Goal: Information Seeking & Learning: Learn about a topic

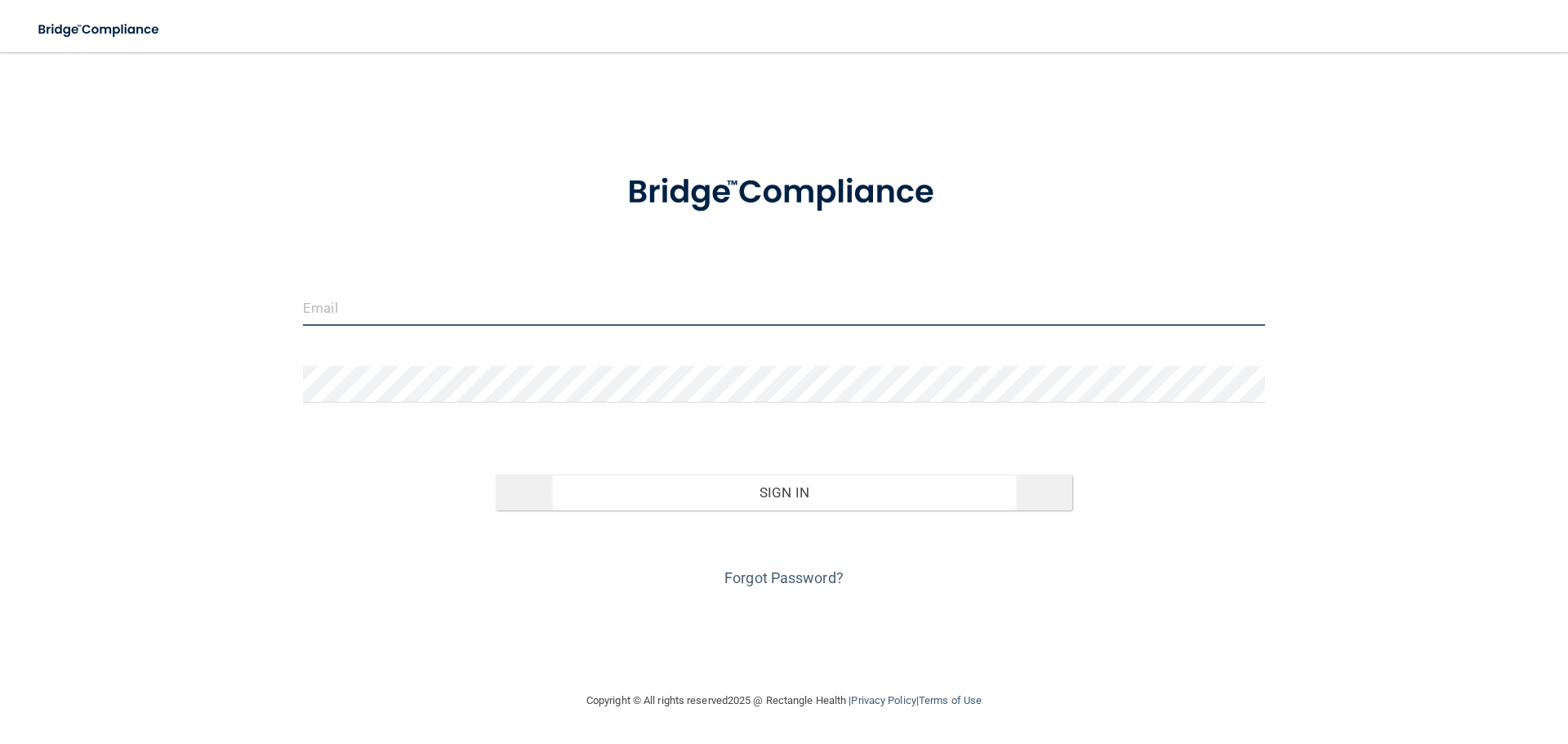
type input "[EMAIL_ADDRESS][PERSON_NAME][DOMAIN_NAME]"
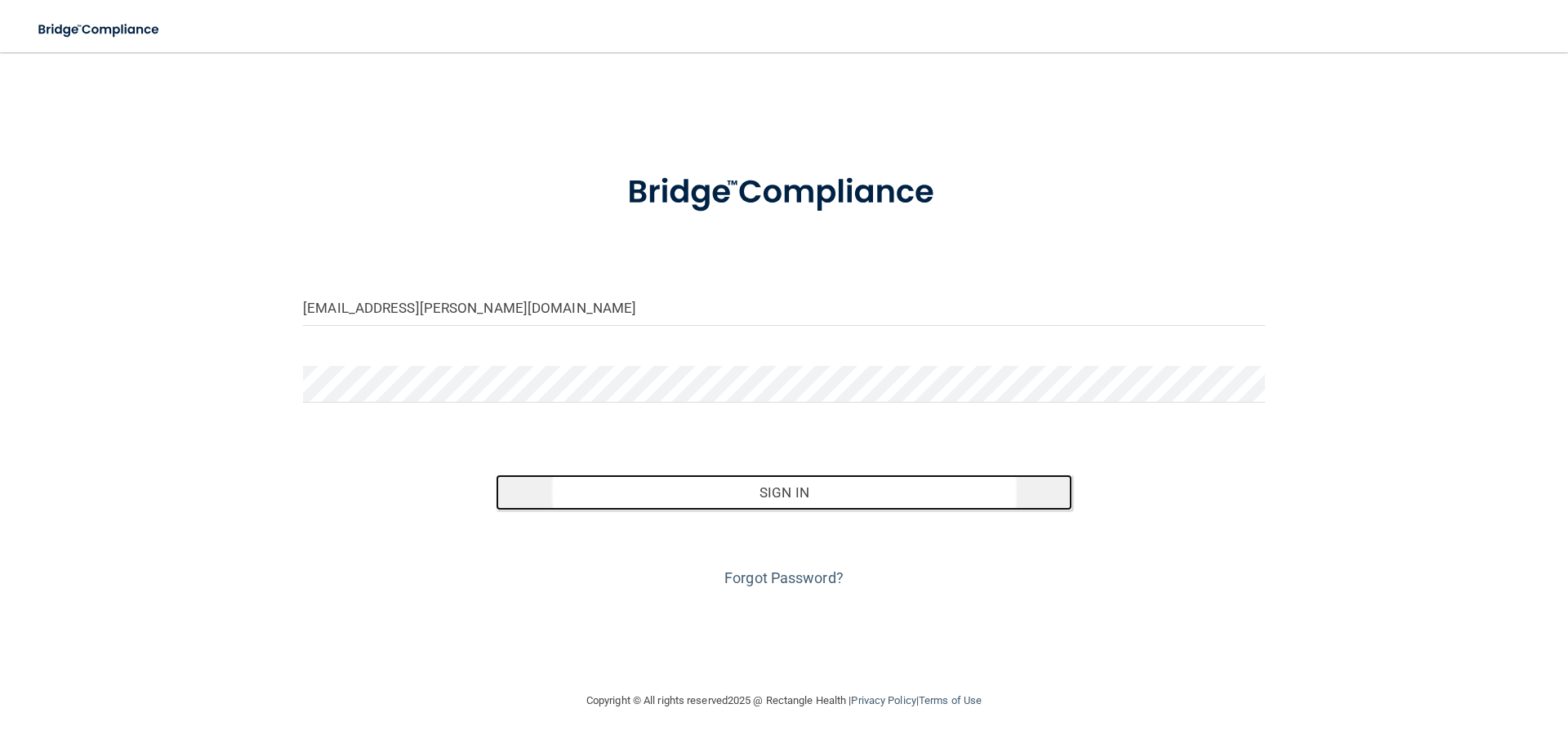
click at [845, 505] on button "Sign In" at bounding box center [784, 492] width 578 height 36
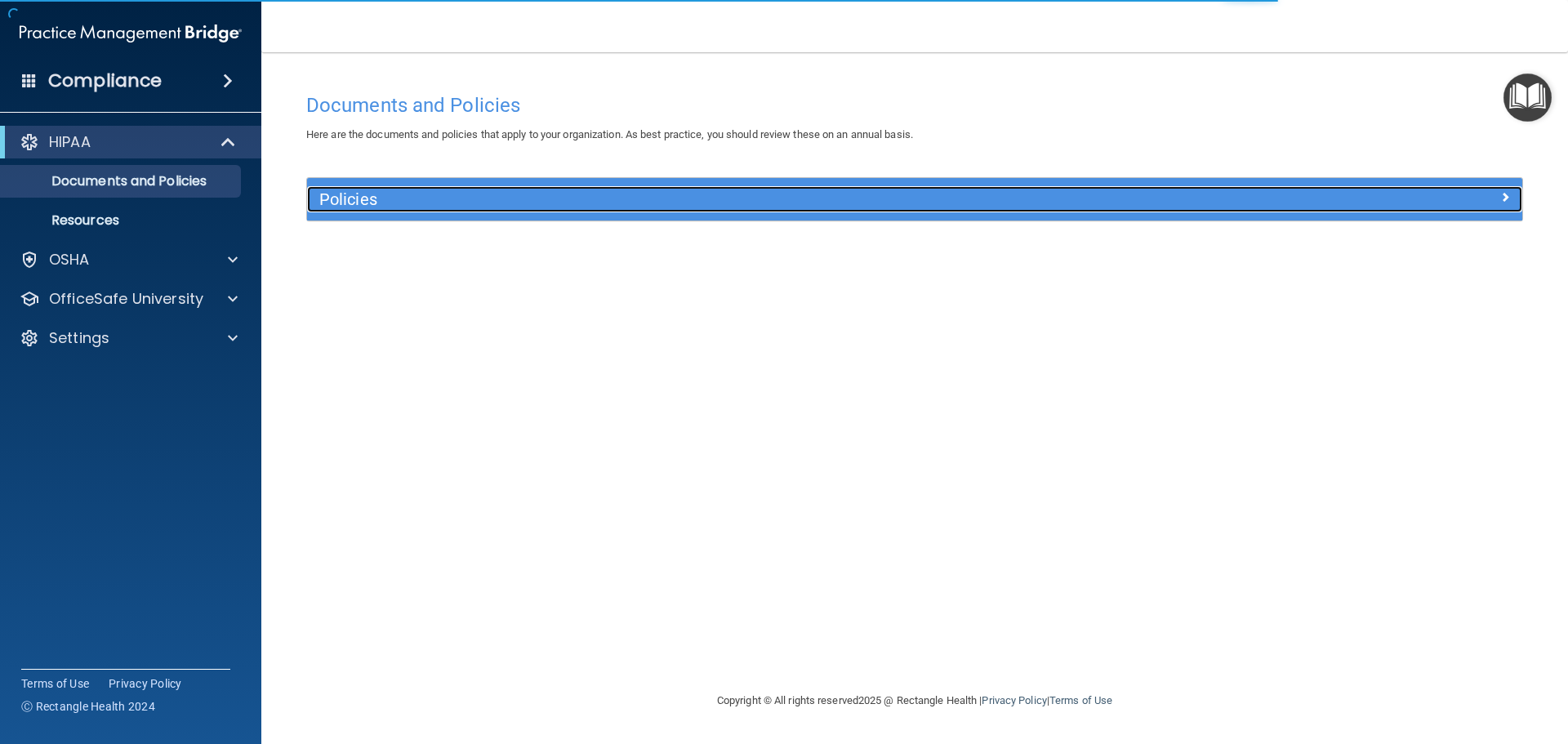
click at [437, 202] on h5 "Policies" at bounding box center [762, 198] width 887 height 18
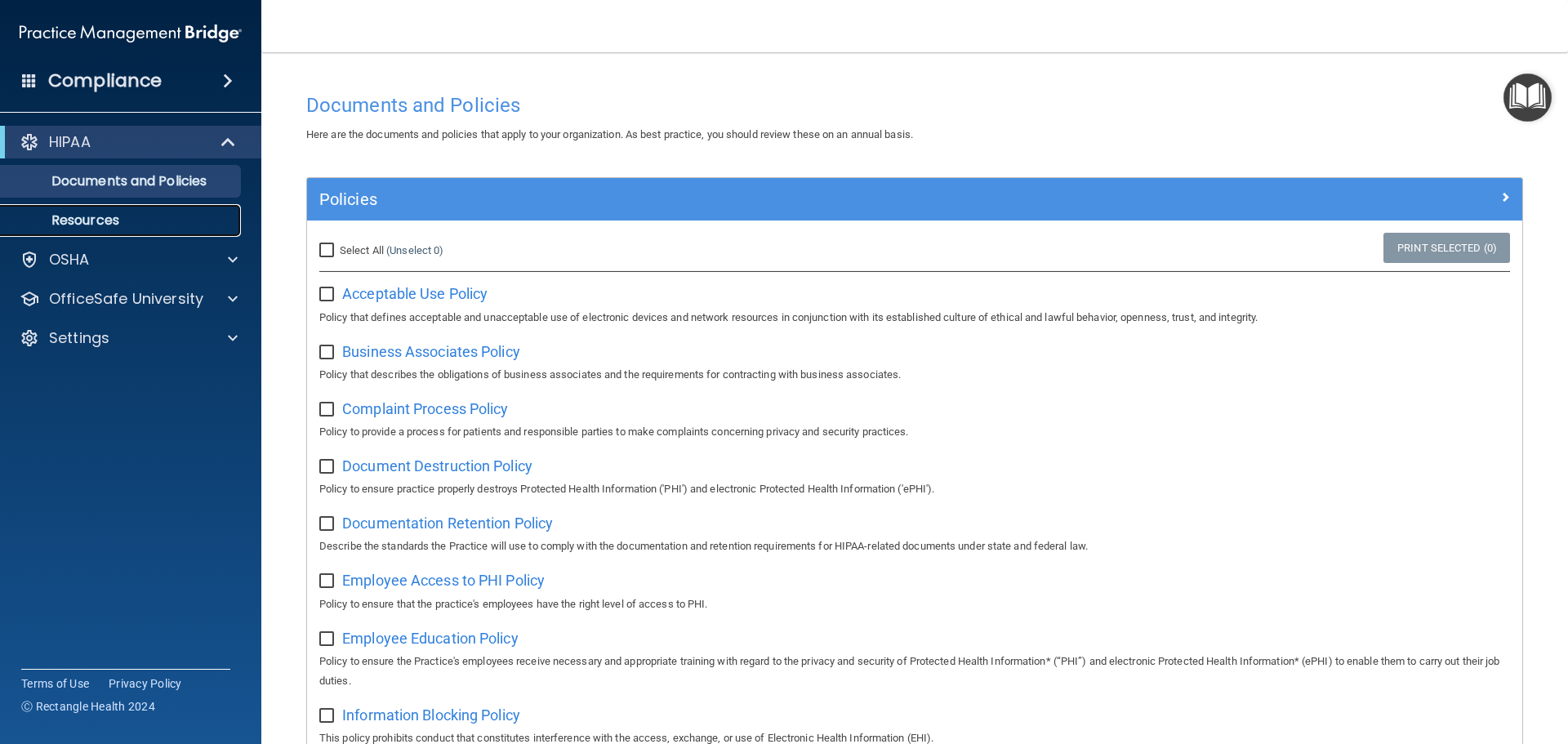
click at [138, 230] on link "Resources" at bounding box center [112, 220] width 257 height 32
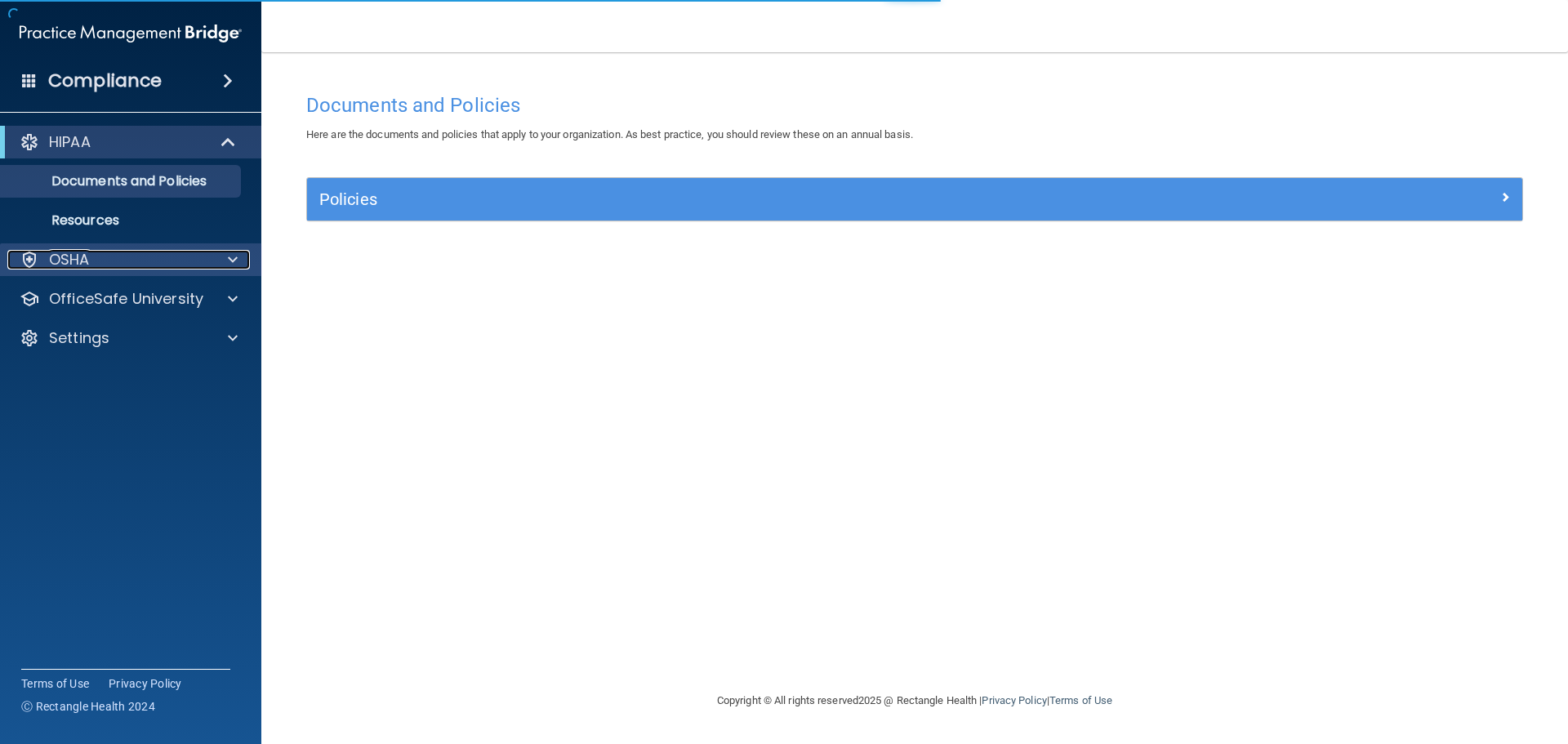
click at [174, 269] on div "OSHA" at bounding box center [109, 259] width 203 height 19
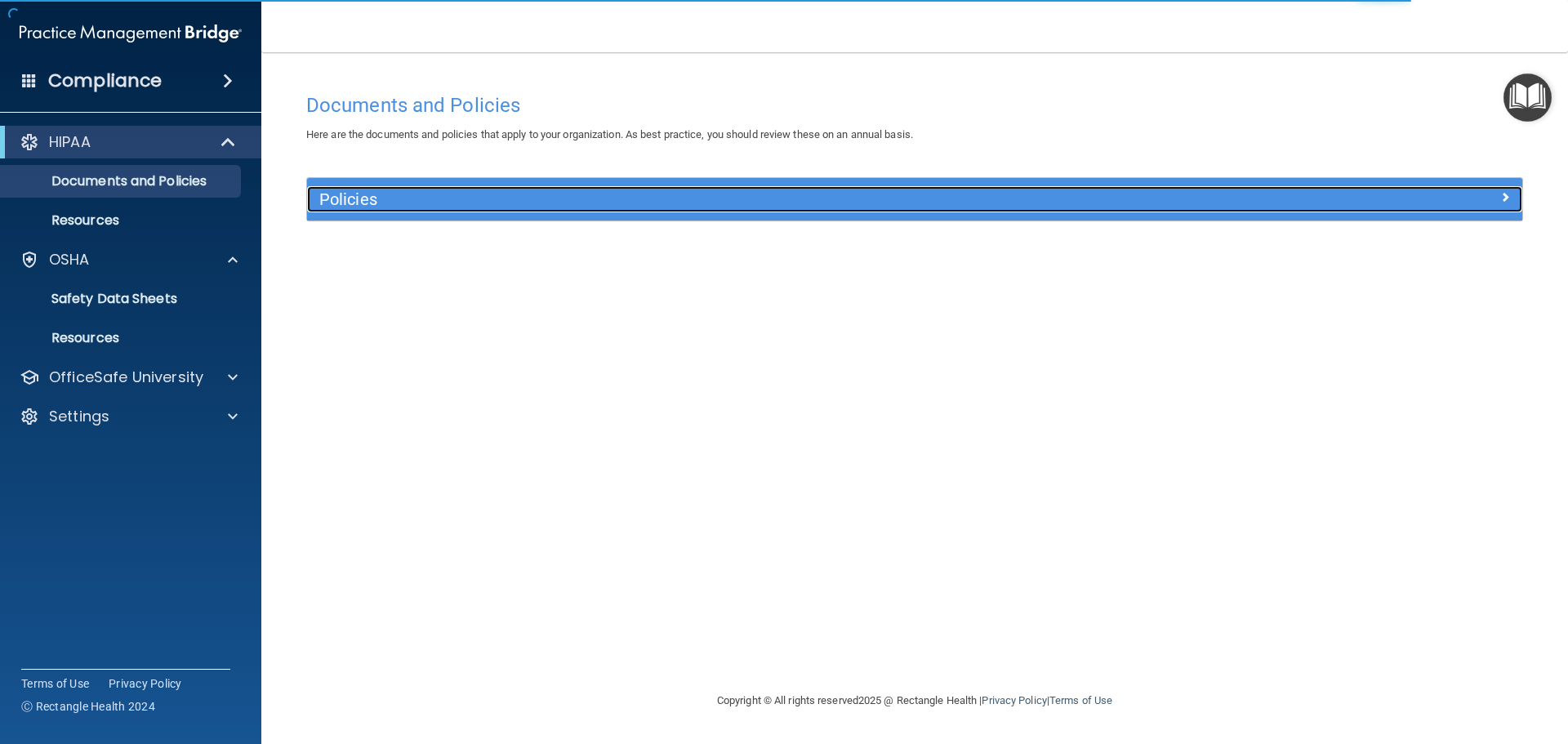
click at [388, 196] on h5 "Policies" at bounding box center [762, 198] width 887 height 18
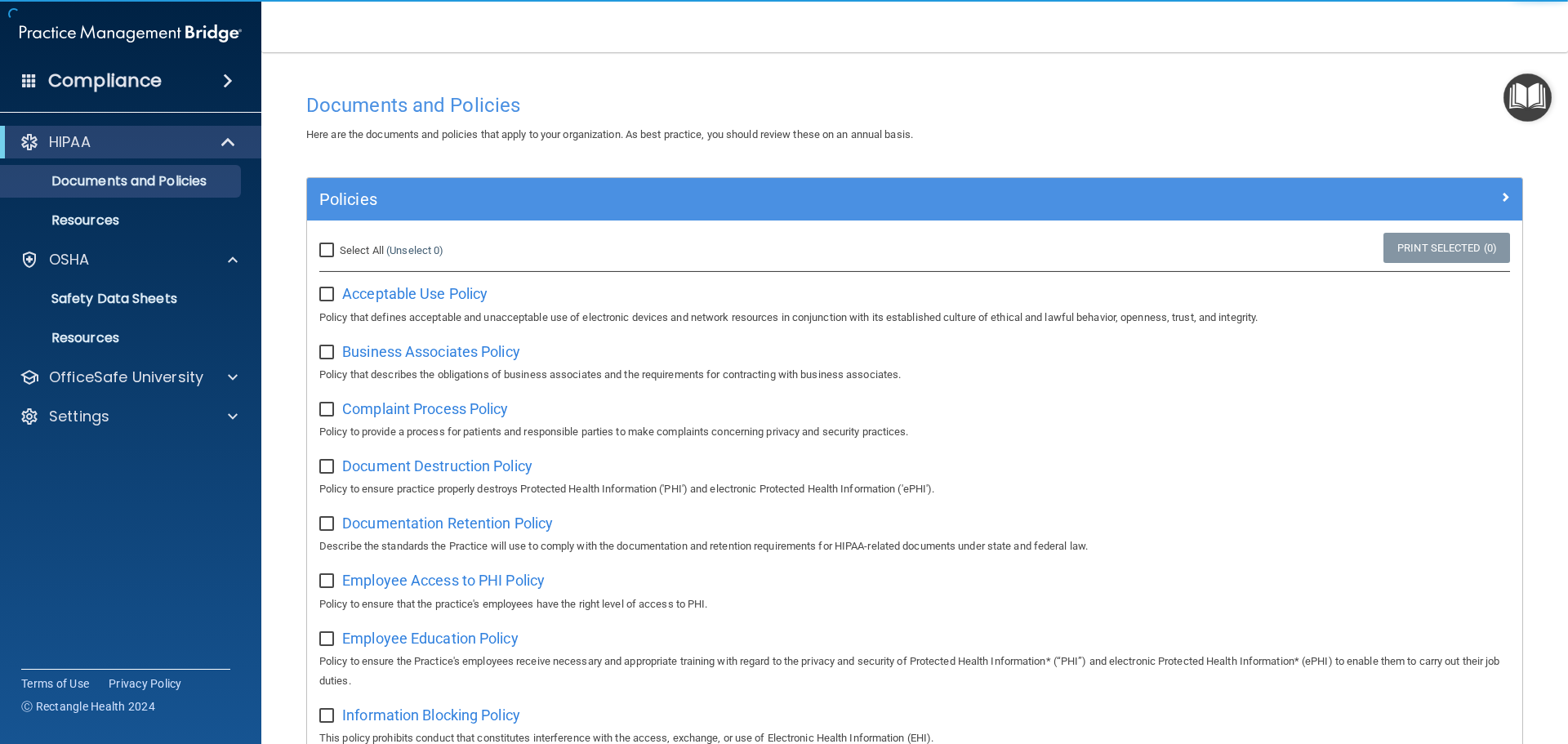
click at [330, 250] on input "Select All (Unselect 0) Unselect All" at bounding box center [329, 251] width 18 height 13
checkbox input "true"
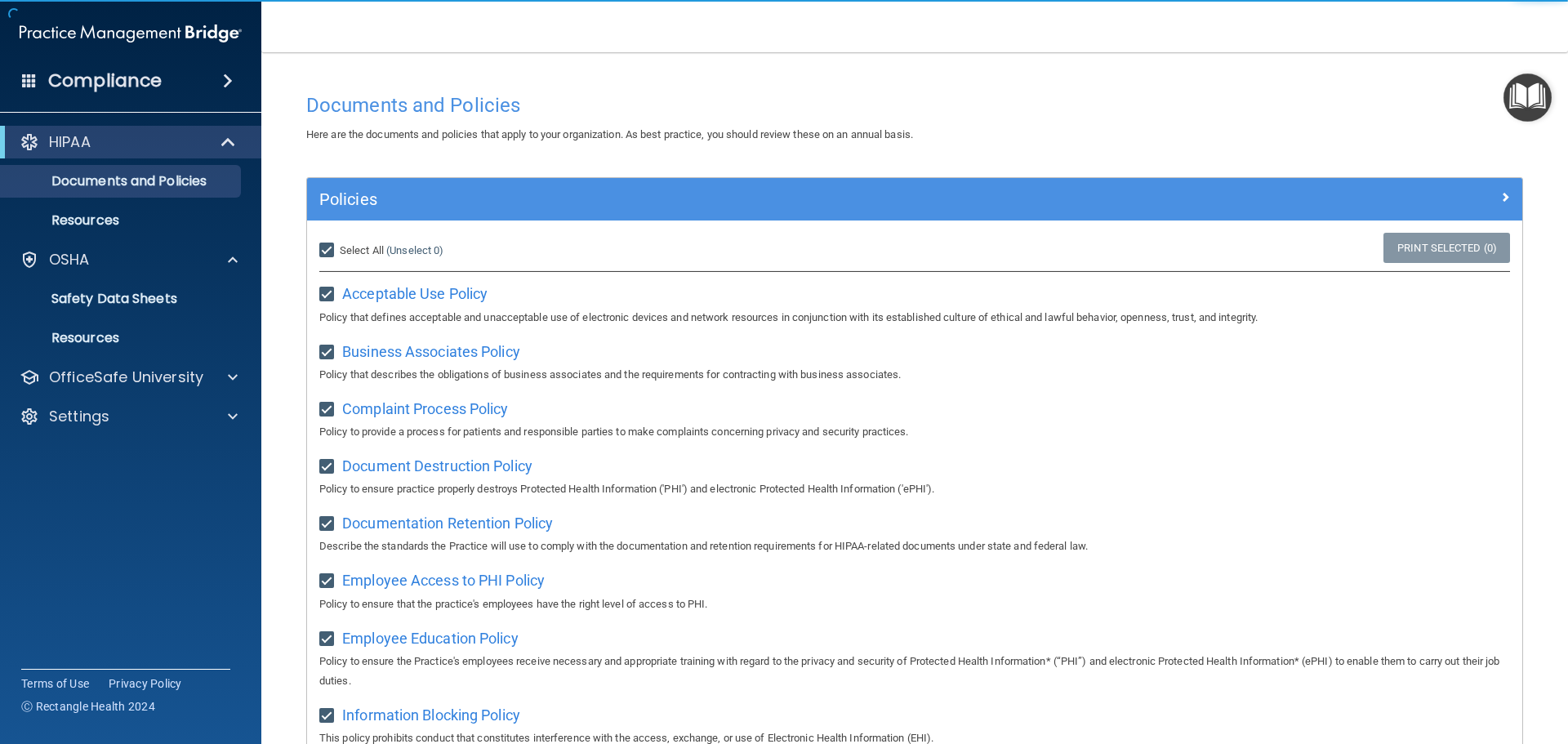
checkbox input "true"
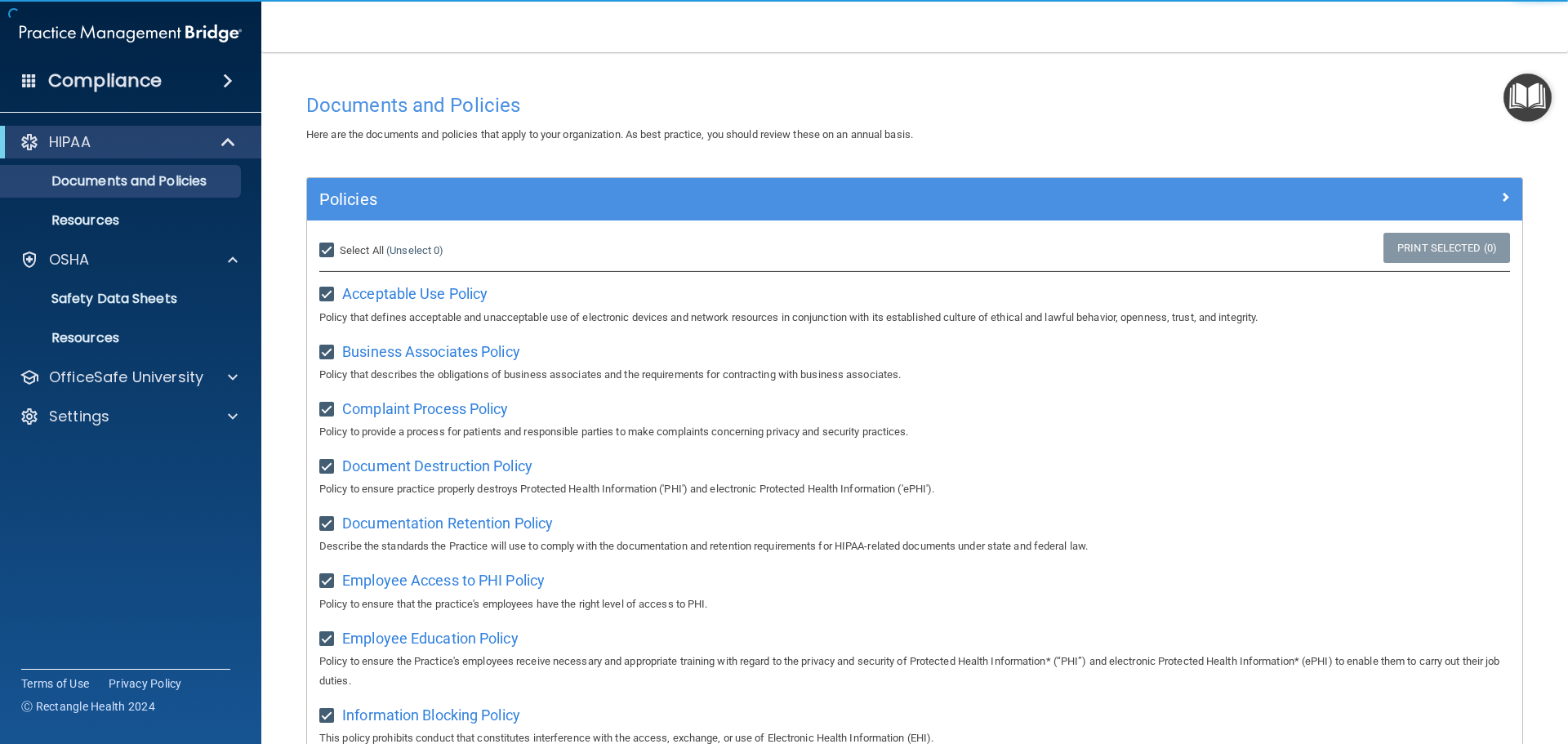
checkbox input "true"
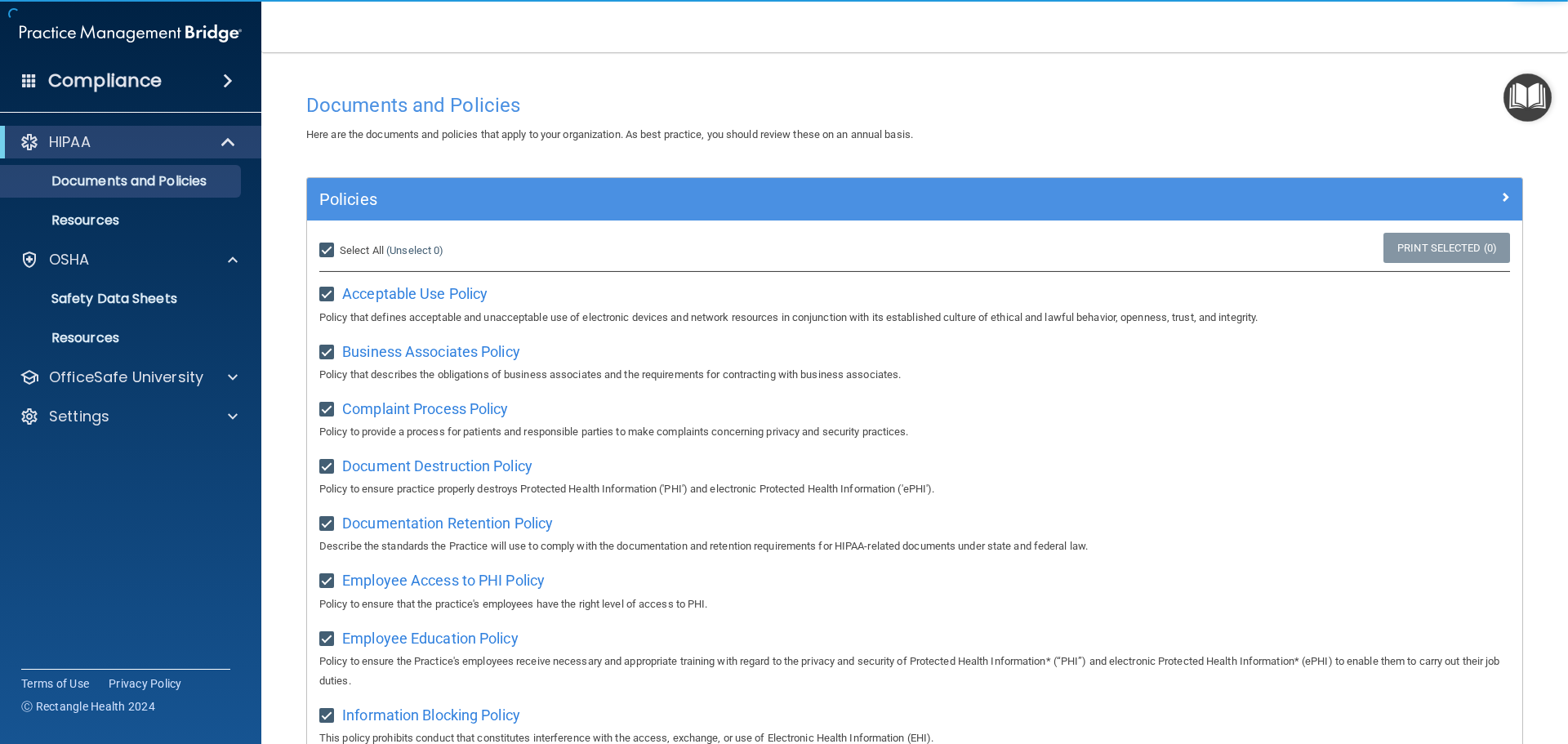
checkbox input "true"
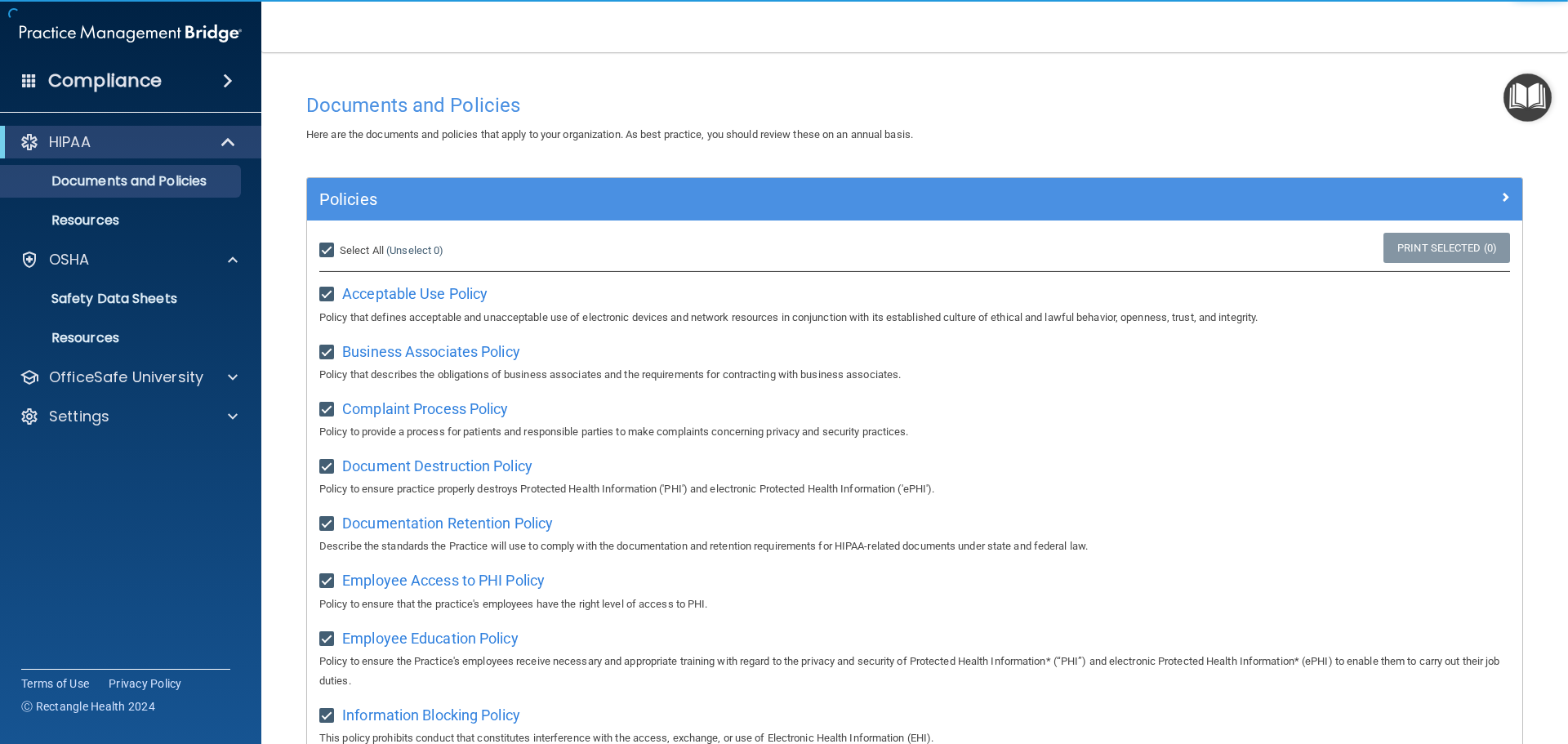
checkbox input "true"
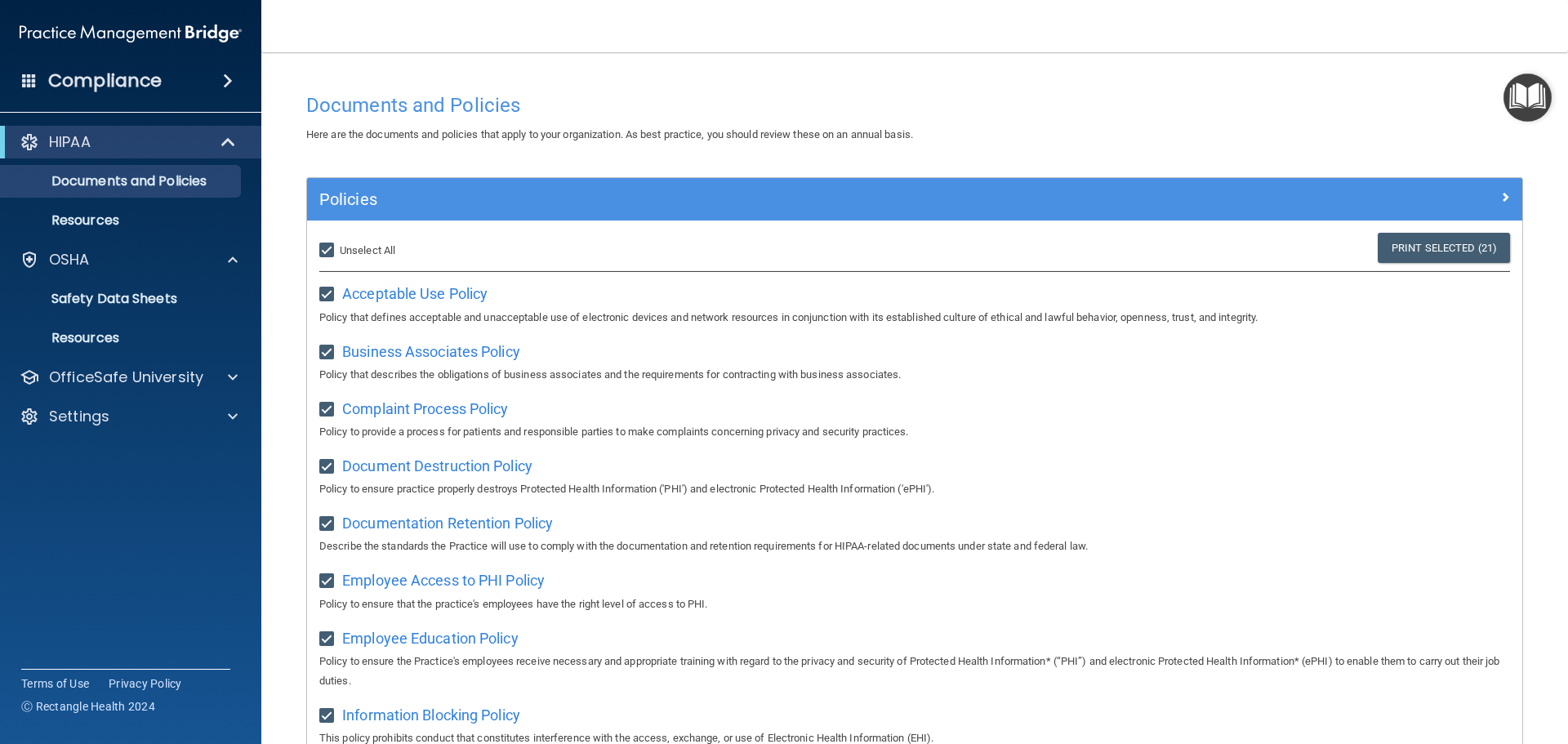
click at [344, 247] on span "Unselect All" at bounding box center [367, 250] width 55 height 12
click at [338, 247] on input "Select All (Unselect 21) Unselect All" at bounding box center [329, 251] width 18 height 13
checkbox input "false"
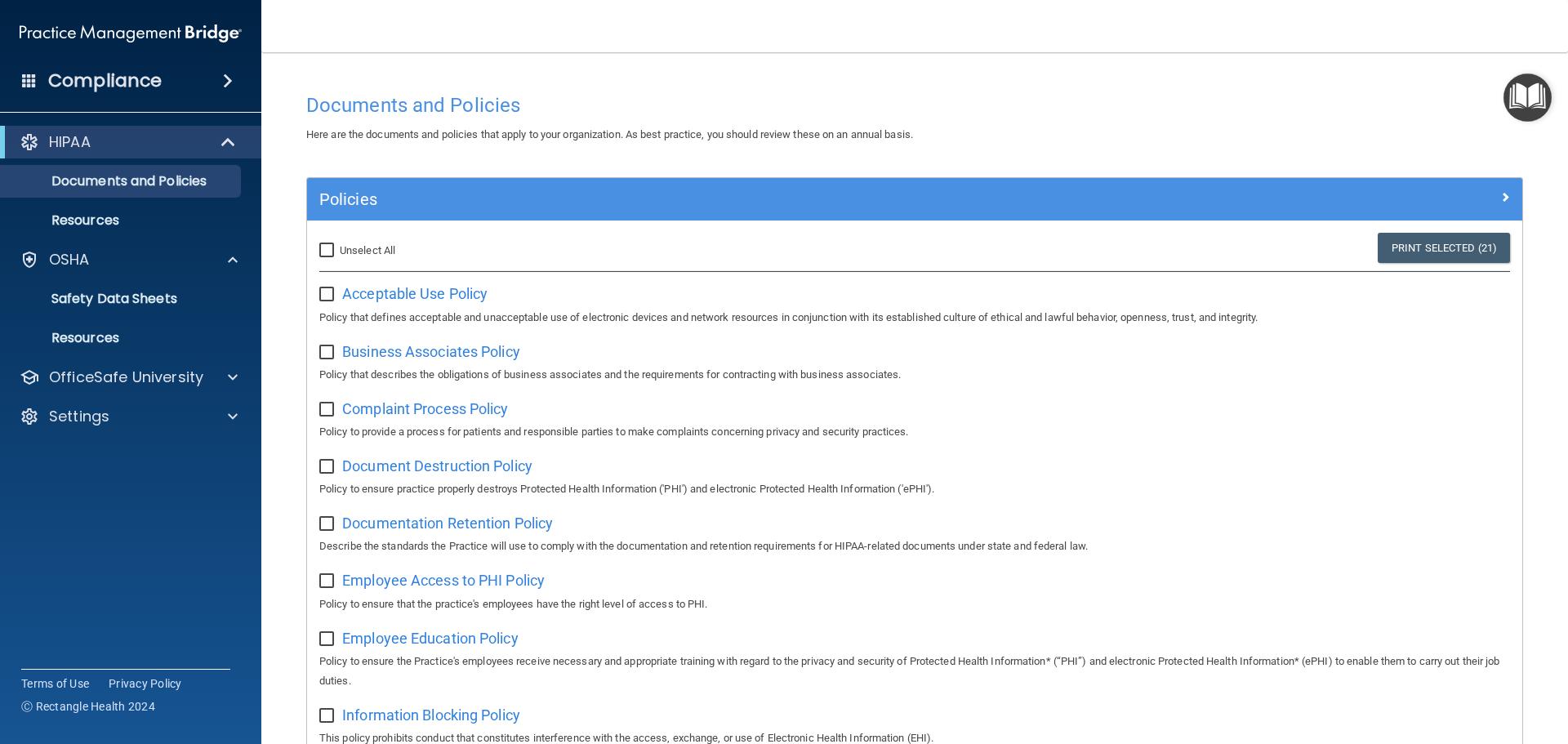
checkbox input "false"
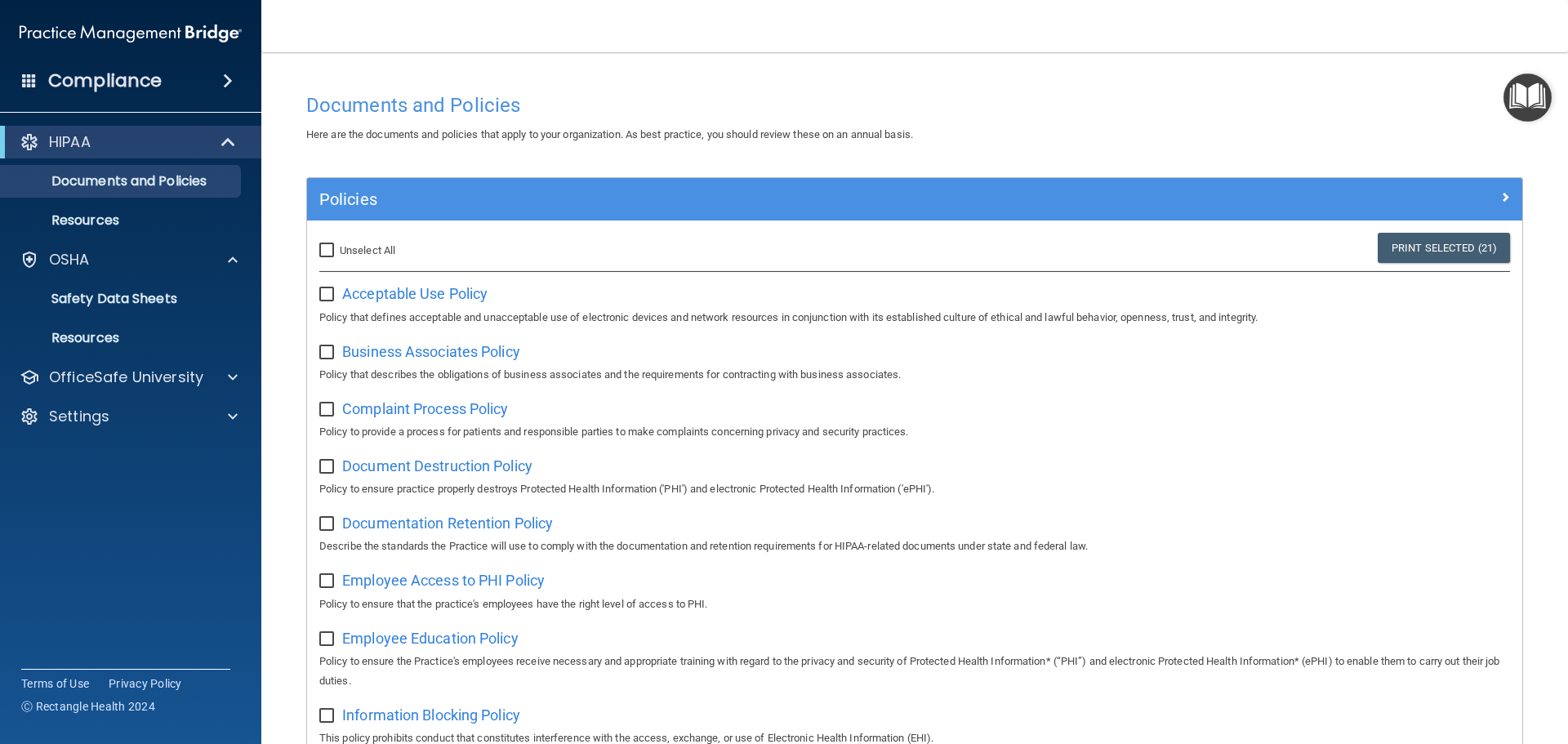
checkbox input "false"
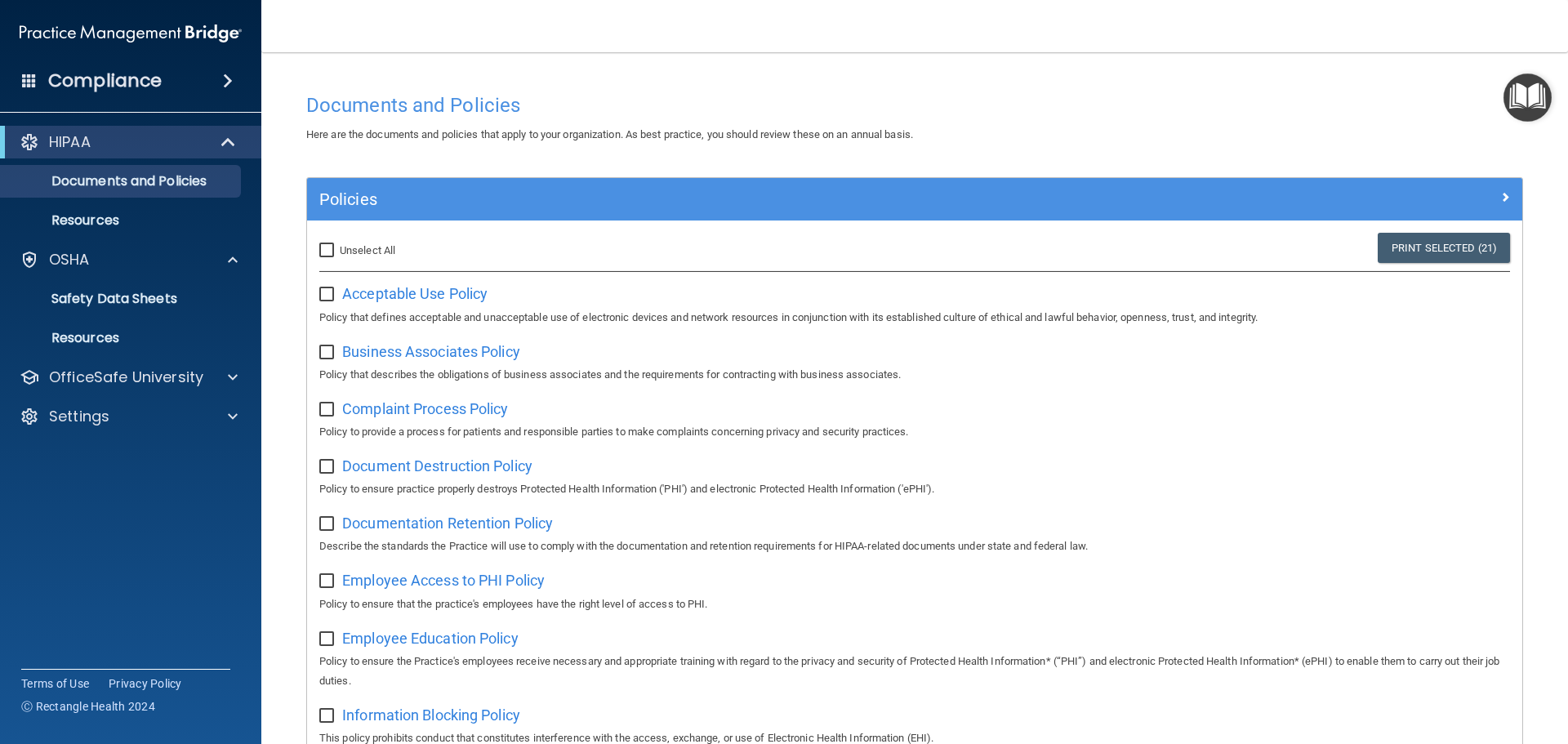
checkbox input "false"
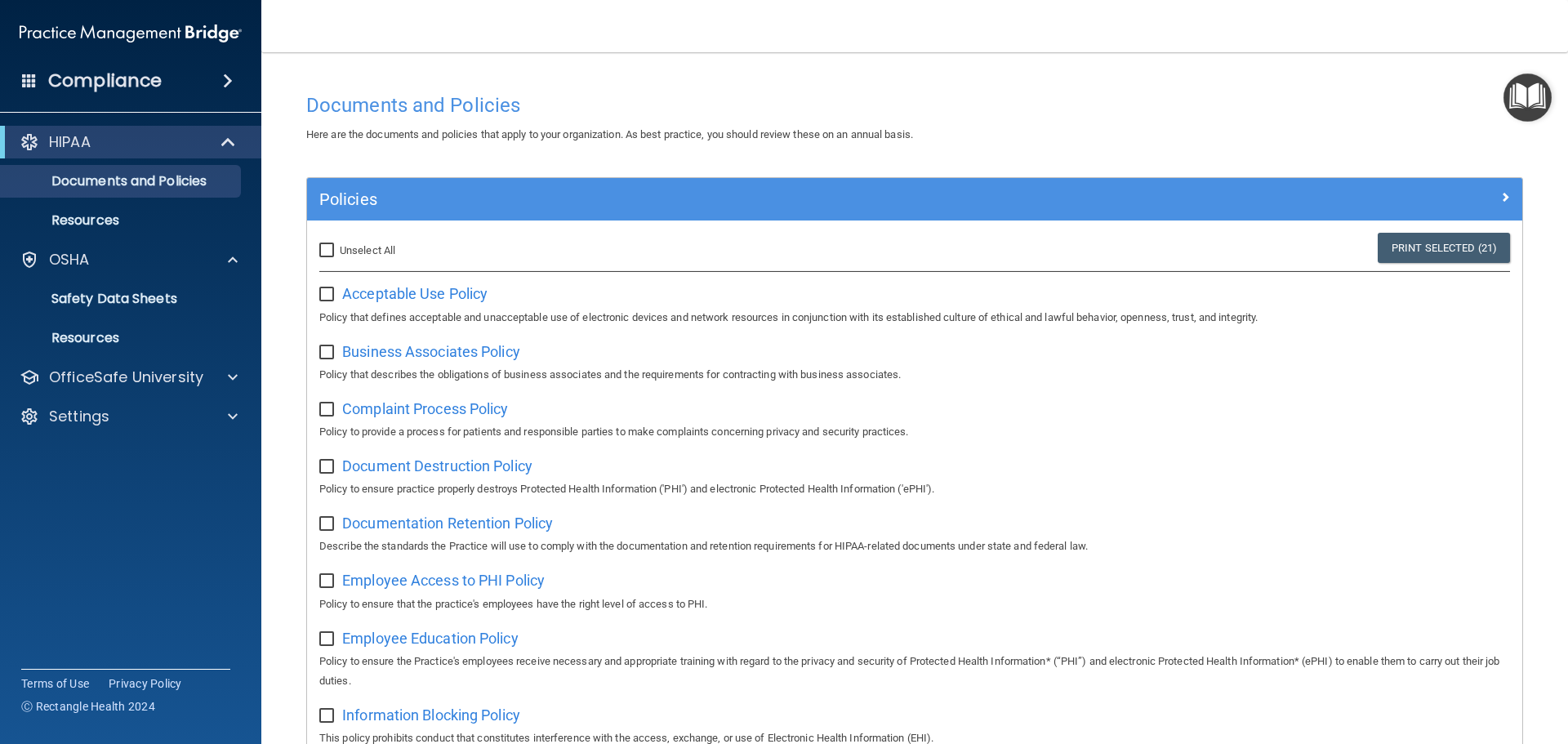
checkbox input "false"
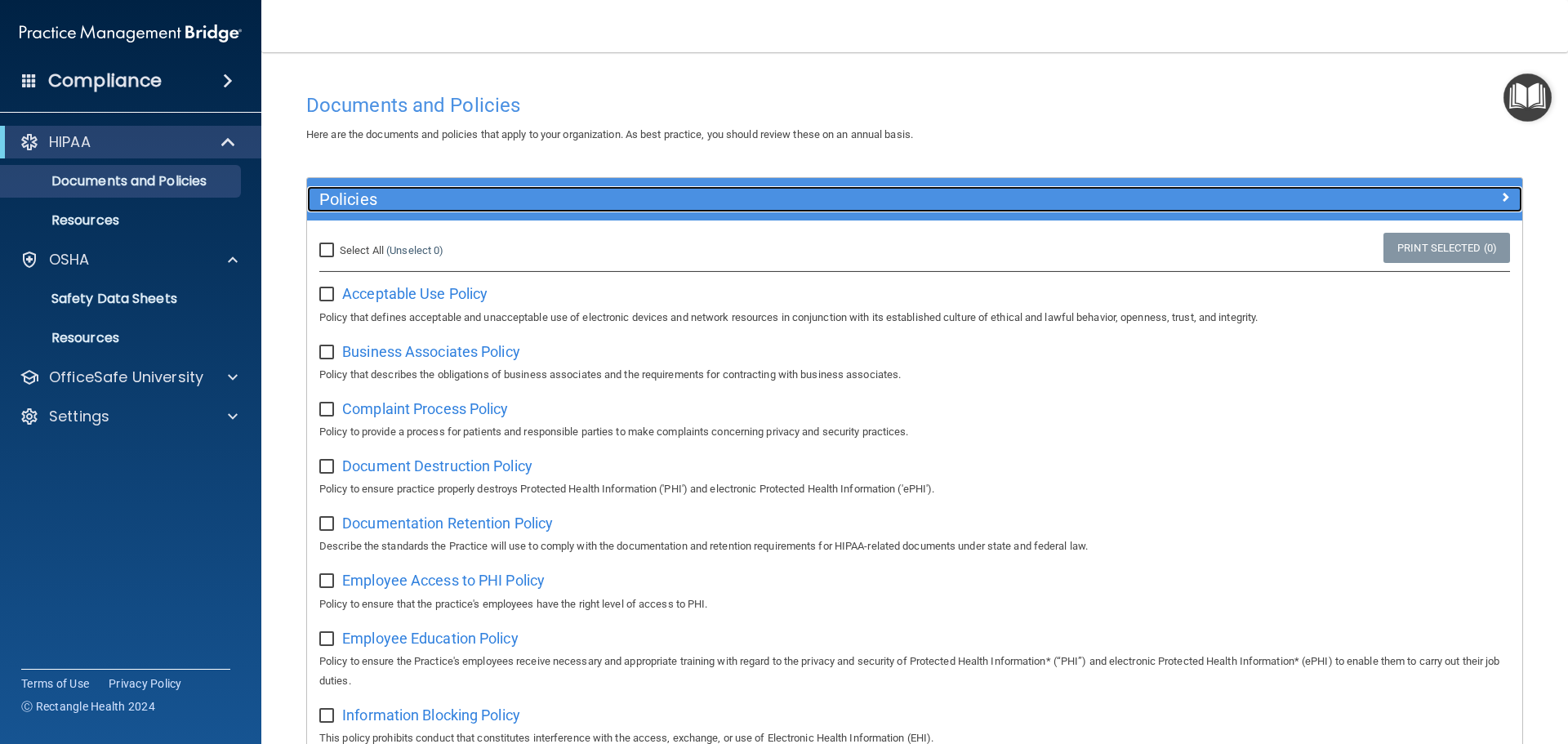
click at [407, 196] on h5 "Policies" at bounding box center [762, 198] width 887 height 18
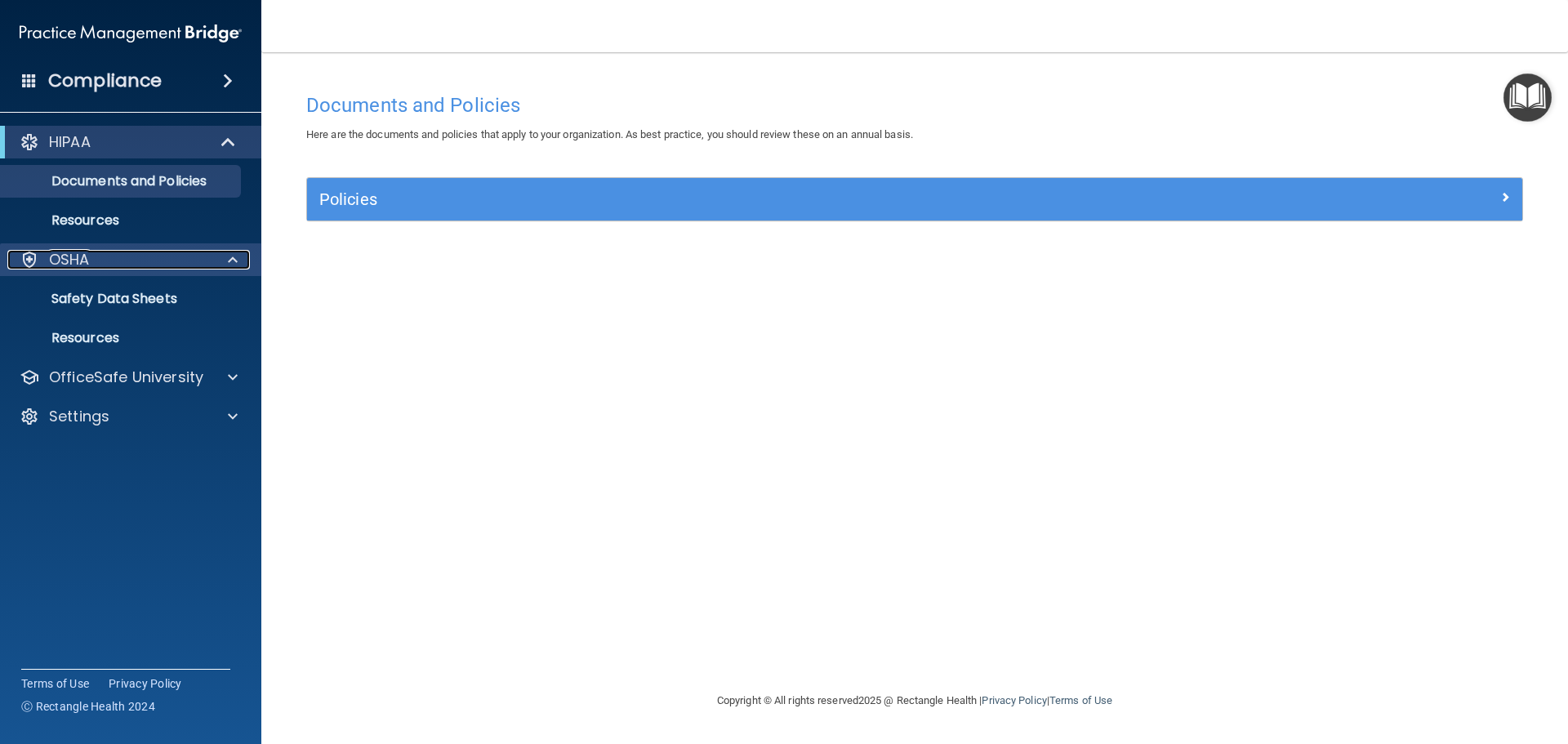
click at [96, 267] on div "OSHA" at bounding box center [109, 259] width 203 height 19
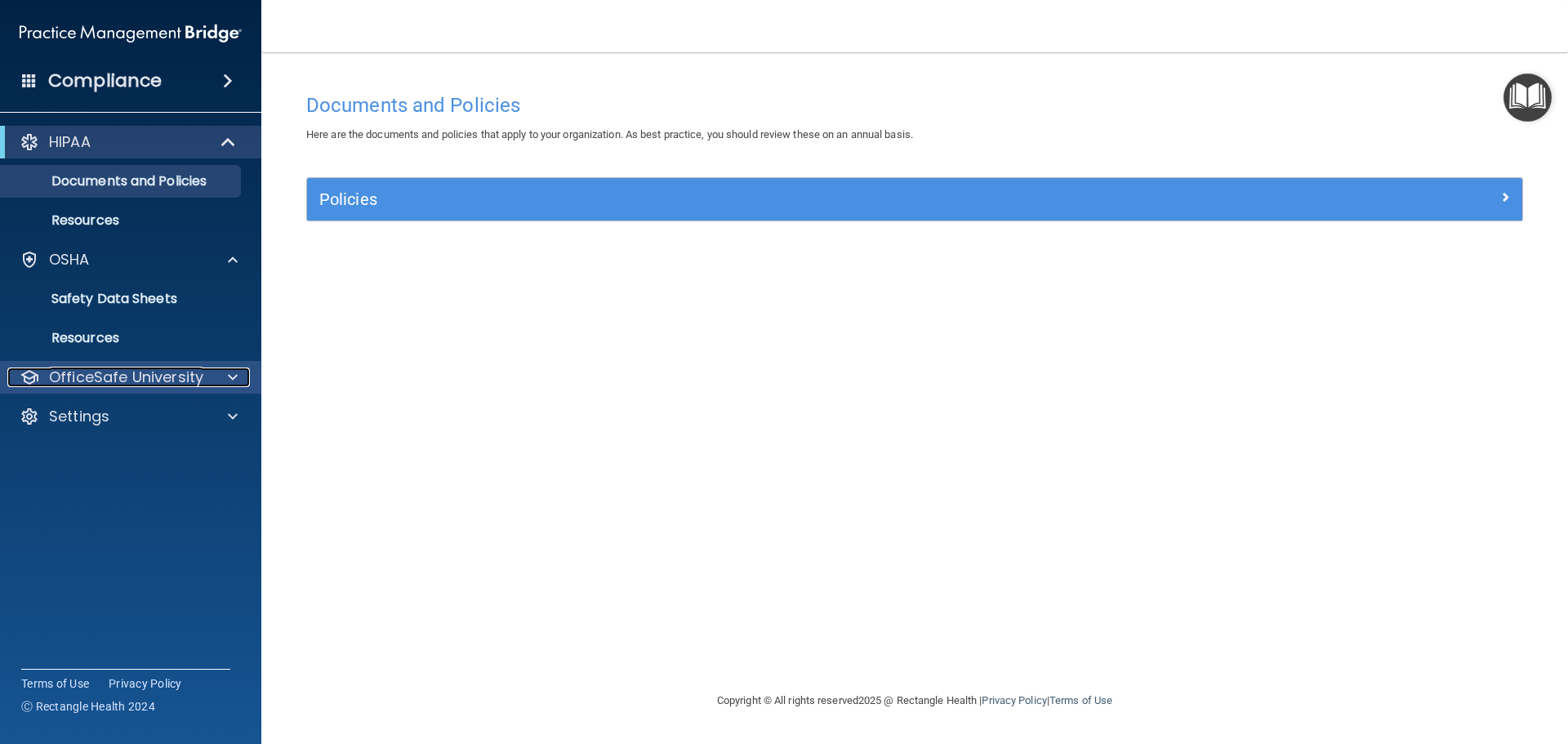
click at [163, 379] on p "OfficeSafe University" at bounding box center [126, 377] width 154 height 19
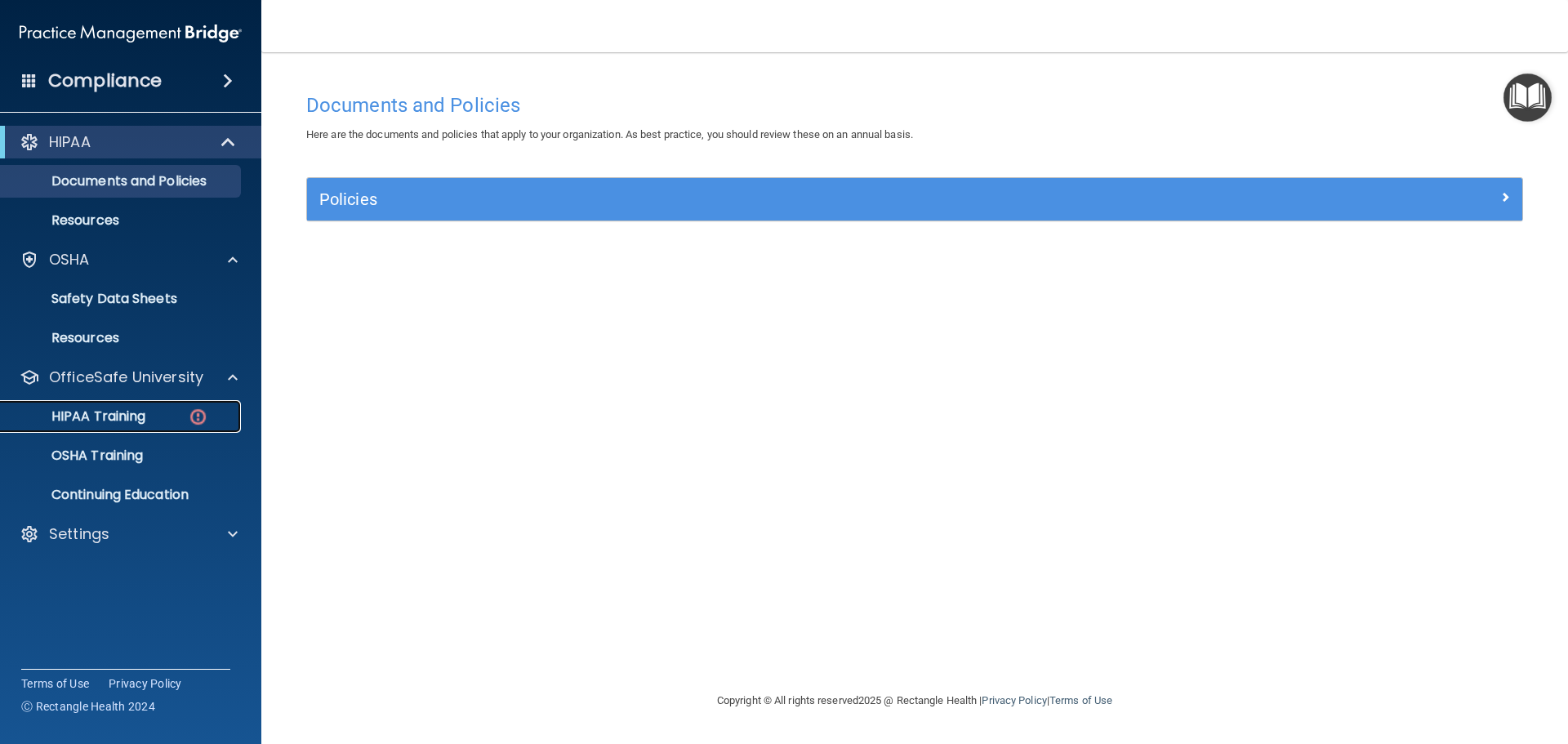
click at [175, 424] on div "HIPAA Training" at bounding box center [123, 417] width 223 height 17
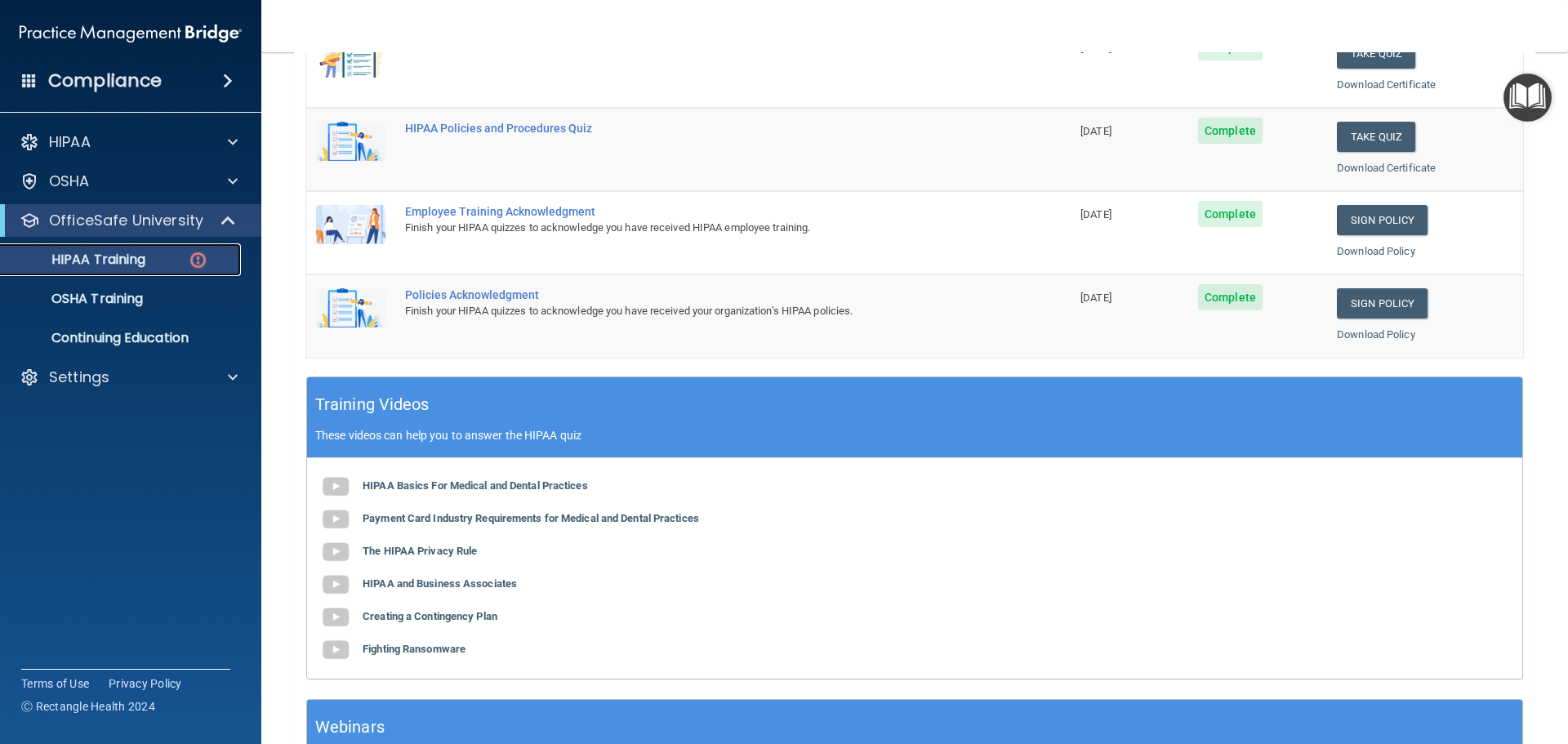
scroll to position [486, 0]
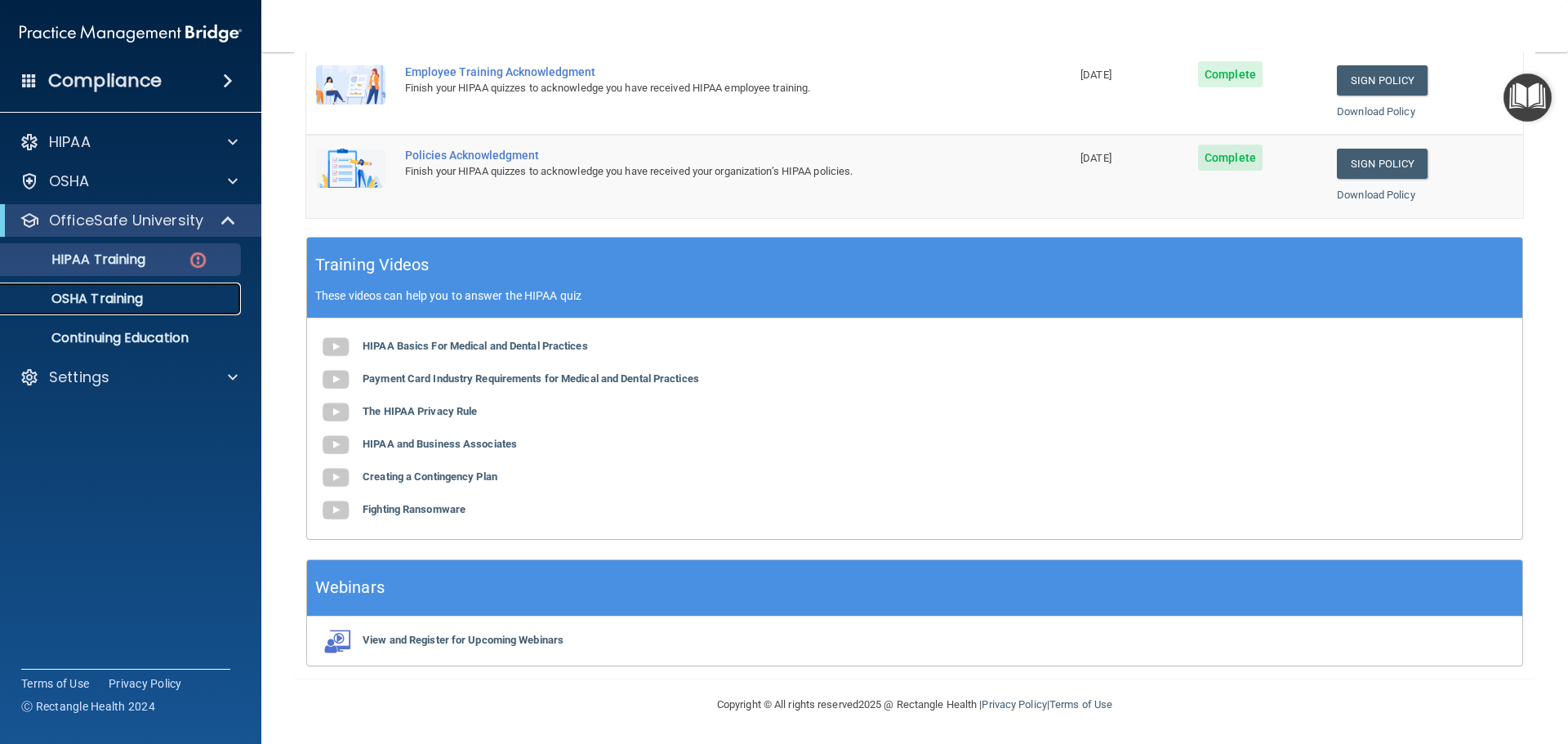
click at [126, 307] on p "OSHA Training" at bounding box center [77, 299] width 132 height 17
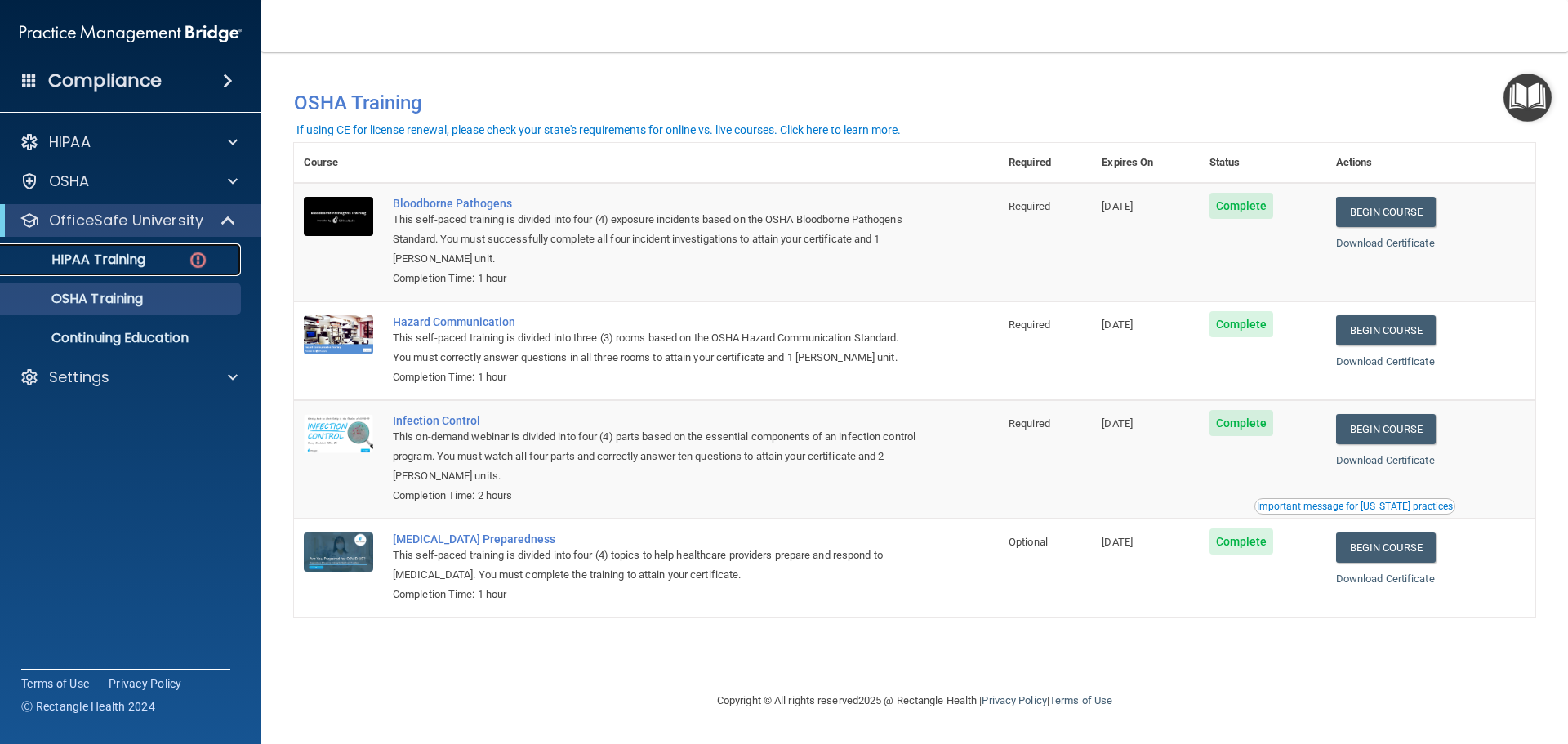
click at [176, 263] on div "HIPAA Training" at bounding box center [123, 260] width 223 height 17
